Goal: Obtain resource: Download file/media

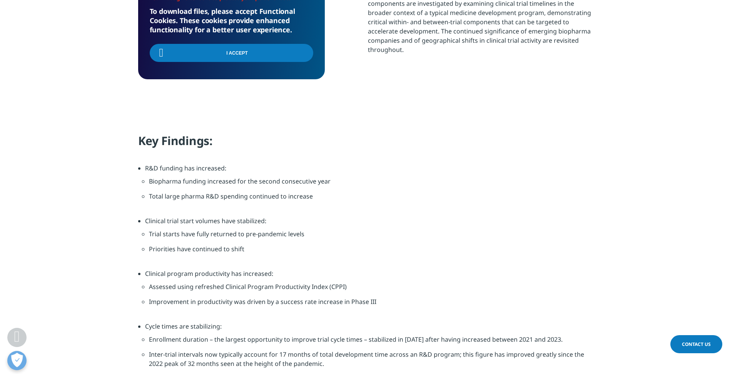
scroll to position [808, 0]
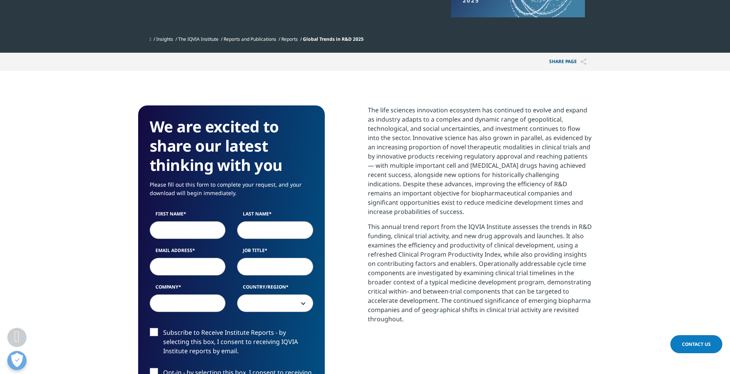
scroll to position [385, 0]
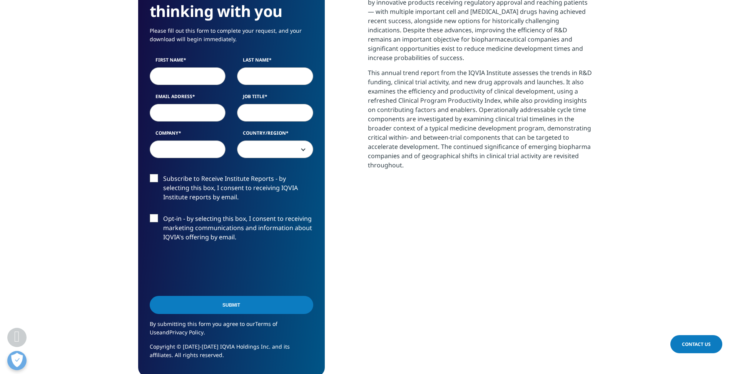
click at [192, 75] on input "First Name" at bounding box center [188, 76] width 76 height 18
type input "[PERSON_NAME]"
type input "Yu"
type input "[PERSON_NAME][EMAIL_ADDRESS][DOMAIN_NAME]"
type input "Daiwa Capital Markets"
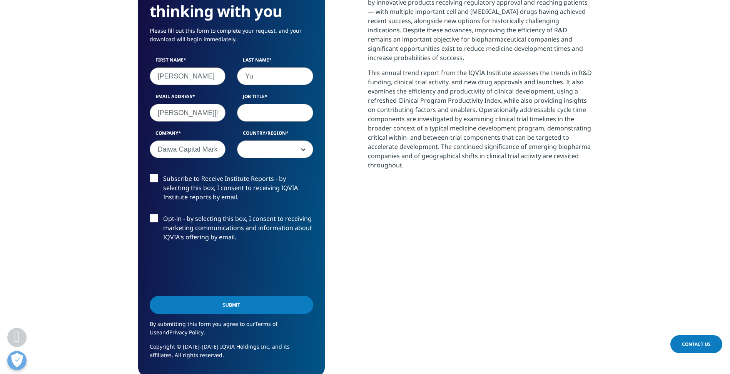
select select "[GEOGRAPHIC_DATA]"
click at [265, 113] on input "Job Title" at bounding box center [275, 113] width 76 height 18
type input "Analyst"
click at [282, 150] on span "[GEOGRAPHIC_DATA]" at bounding box center [274, 150] width 75 height 18
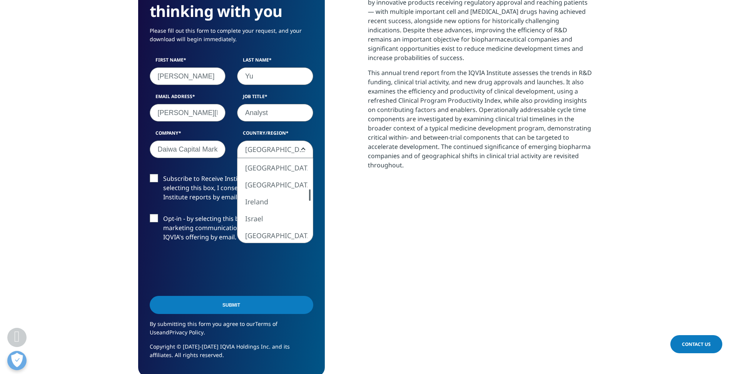
click at [312, 194] on div at bounding box center [310, 195] width 6 height 12
select select "[GEOGRAPHIC_DATA] SAR [GEOGRAPHIC_DATA]"
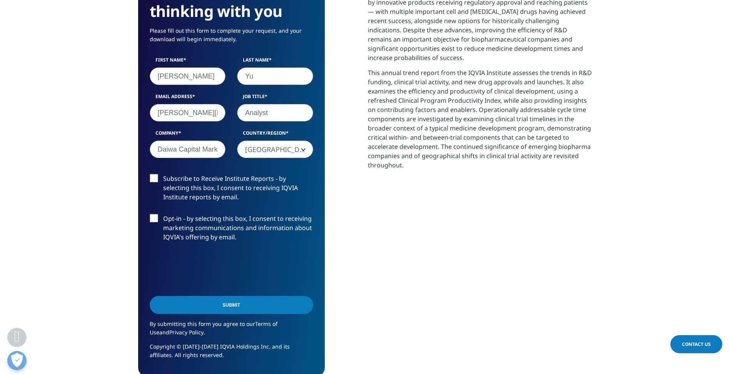
click at [155, 219] on label "Opt-in - by selecting this box, I consent to receiving marketing communications…" at bounding box center [232, 230] width 164 height 32
click at [163, 214] on input "Opt-in - by selecting this box, I consent to receiving marketing communications…" at bounding box center [163, 214] width 0 height 0
click at [154, 176] on label "Subscribe to Receive Institute Reports - by selecting this box, I consent to re…" at bounding box center [232, 190] width 164 height 32
click at [163, 174] on input "Subscribe to Receive Institute Reports - by selecting this box, I consent to re…" at bounding box center [163, 174] width 0 height 0
click at [154, 178] on label "Subscribe to Receive Institute Reports - by selecting this box, I consent to re…" at bounding box center [232, 190] width 164 height 32
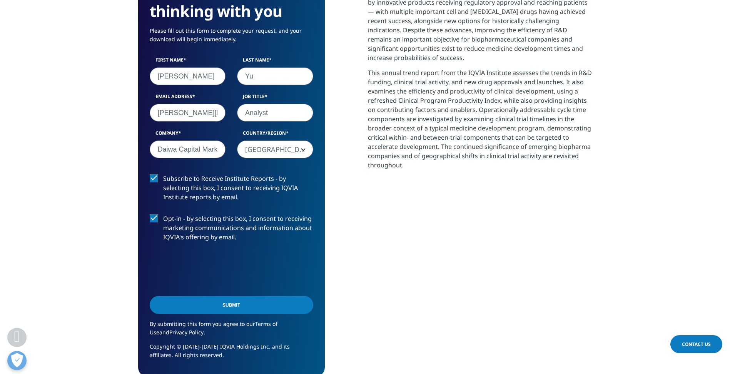
click at [163, 174] on input "Subscribe to Receive Institute Reports - by selecting this box, I consent to re…" at bounding box center [163, 174] width 0 height 0
click at [158, 218] on label "Opt-in - by selecting this box, I consent to receiving marketing communications…" at bounding box center [232, 230] width 164 height 32
click at [163, 214] on input "Opt-in - by selecting this box, I consent to receiving marketing communications…" at bounding box center [163, 214] width 0 height 0
click at [154, 182] on label "Subscribe to Receive Institute Reports - by selecting this box, I consent to re…" at bounding box center [232, 190] width 164 height 32
click at [163, 174] on input "Subscribe to Receive Institute Reports - by selecting this box, I consent to re…" at bounding box center [163, 174] width 0 height 0
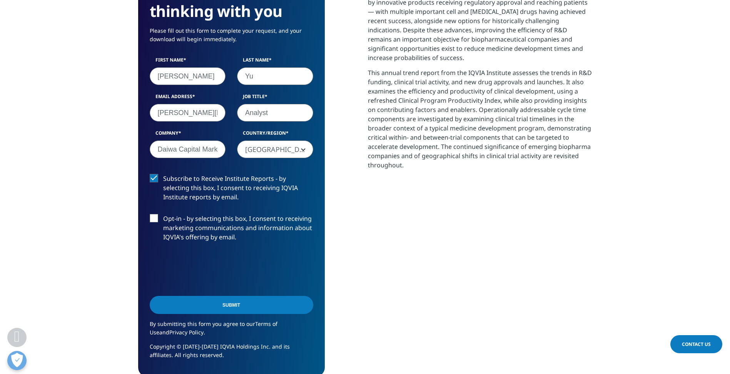
click at [237, 306] on input "Submit" at bounding box center [232, 305] width 164 height 18
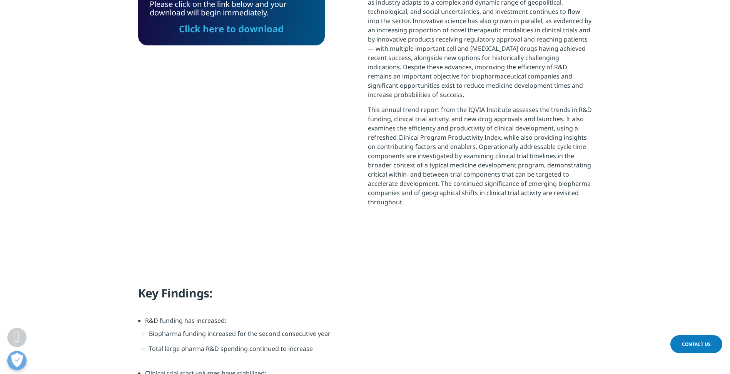
scroll to position [117, 0]
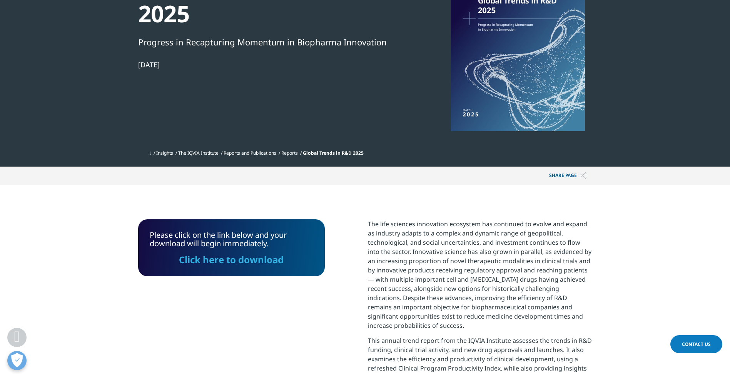
click at [247, 259] on link "Click here to download" at bounding box center [231, 259] width 105 height 13
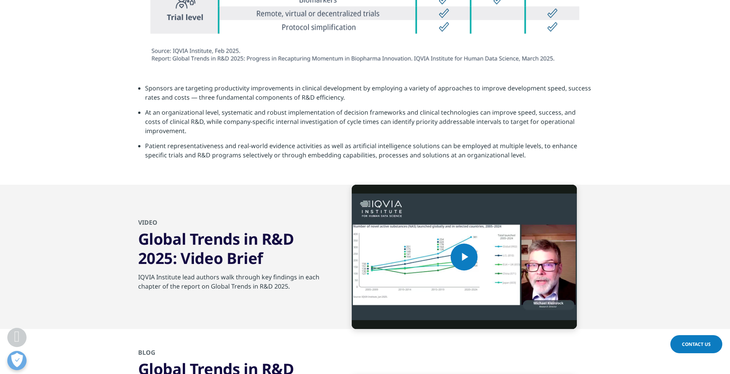
scroll to position [2924, 0]
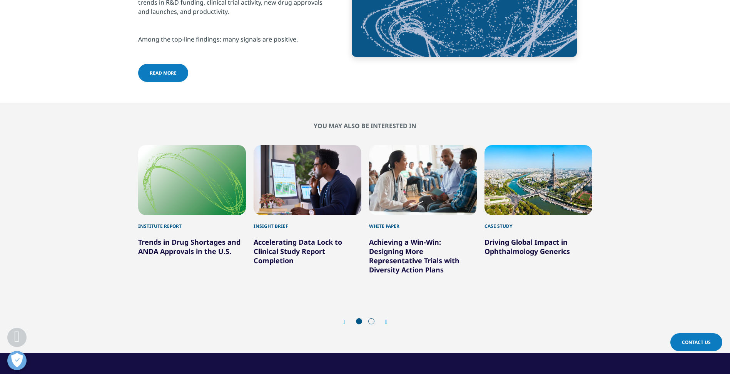
click at [39, 176] on div "You may also be interested in Institute Report Trends in Drug Shortages and AND…" at bounding box center [365, 228] width 707 height 212
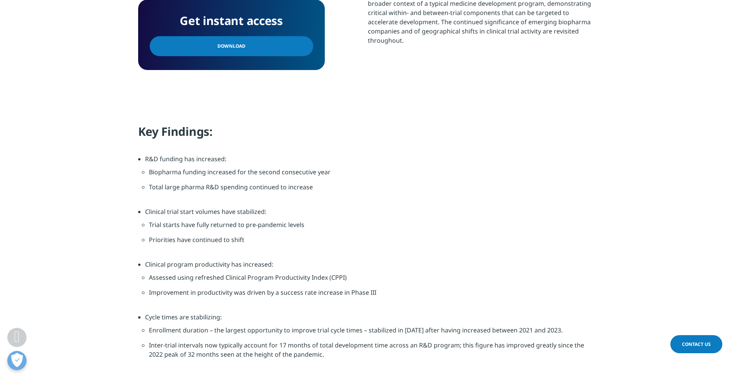
scroll to position [1656, 0]
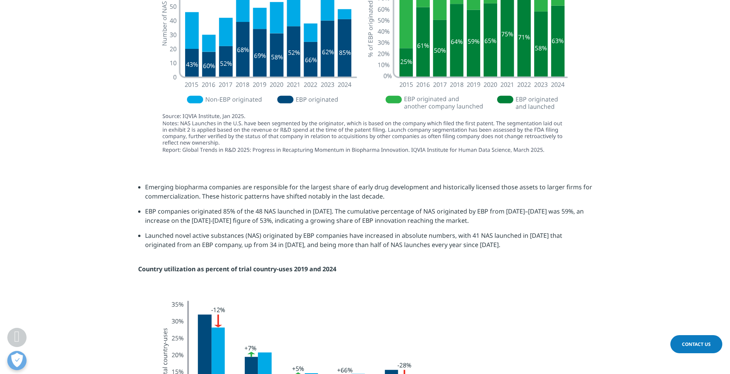
click at [433, 163] on div at bounding box center [365, 57] width 431 height 209
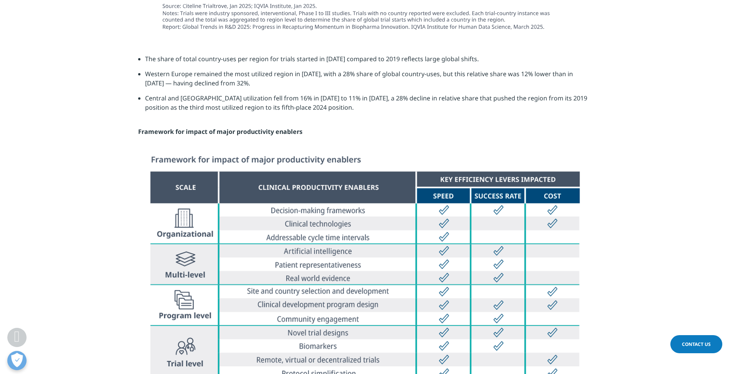
scroll to position [2001, 0]
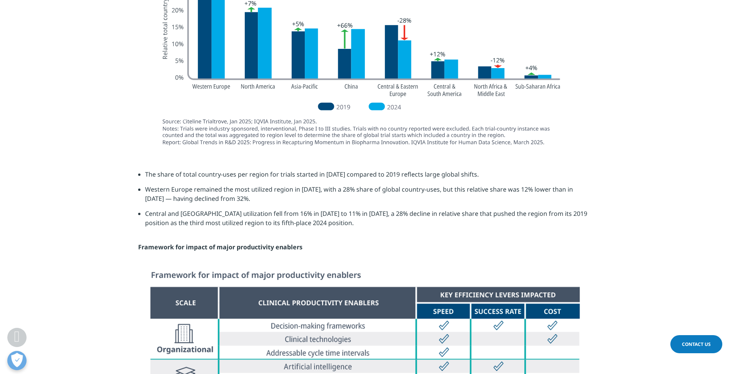
click at [414, 137] on img at bounding box center [365, 48] width 431 height 201
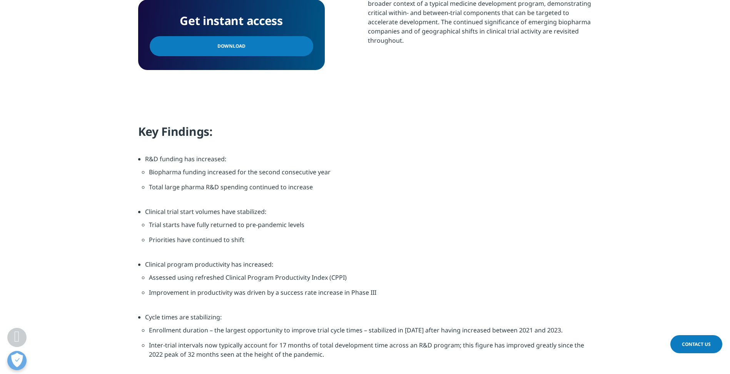
scroll to position [1035, 0]
